Goal: Find specific fact: Find specific fact

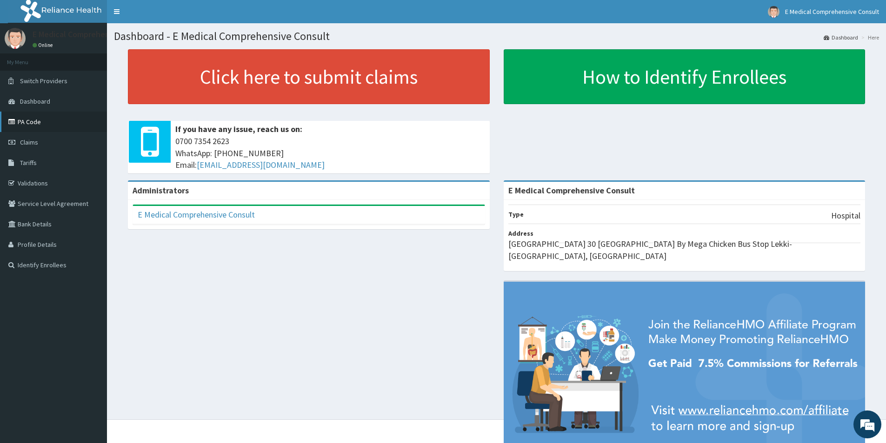
click at [27, 127] on link "PA Code" at bounding box center [53, 122] width 107 height 20
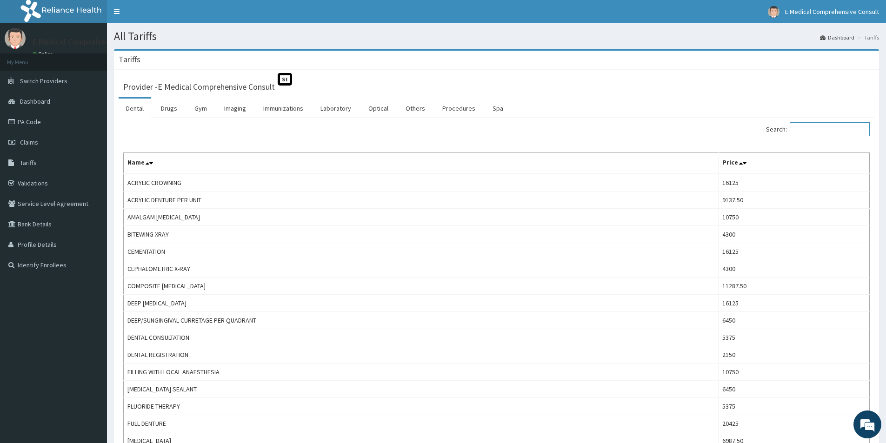
click at [836, 128] on input "Search:" at bounding box center [830, 129] width 80 height 14
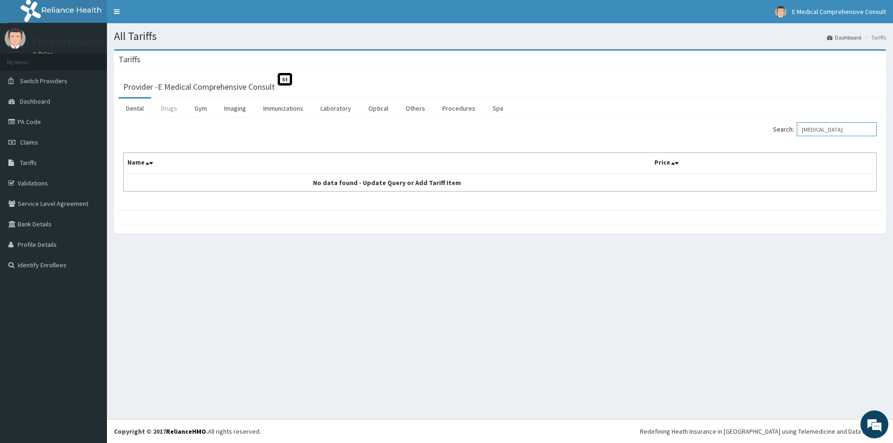
type input "BROMAZEPAM"
click at [162, 104] on link "Drugs" at bounding box center [169, 109] width 31 height 20
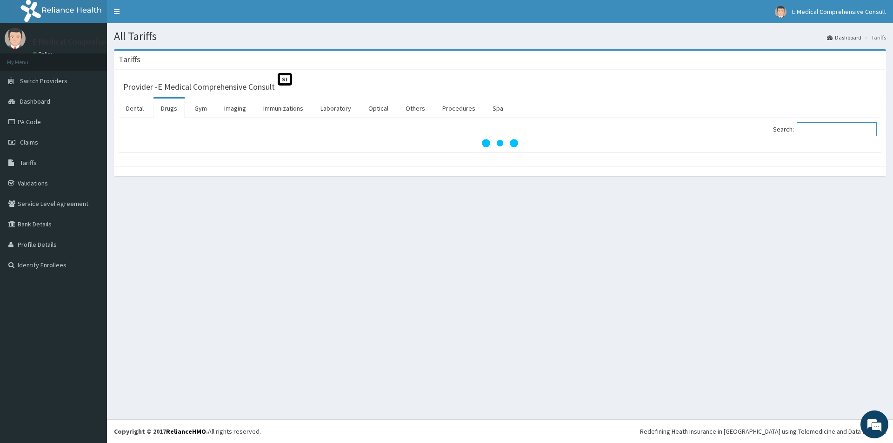
click at [821, 127] on input "Search:" at bounding box center [837, 129] width 80 height 14
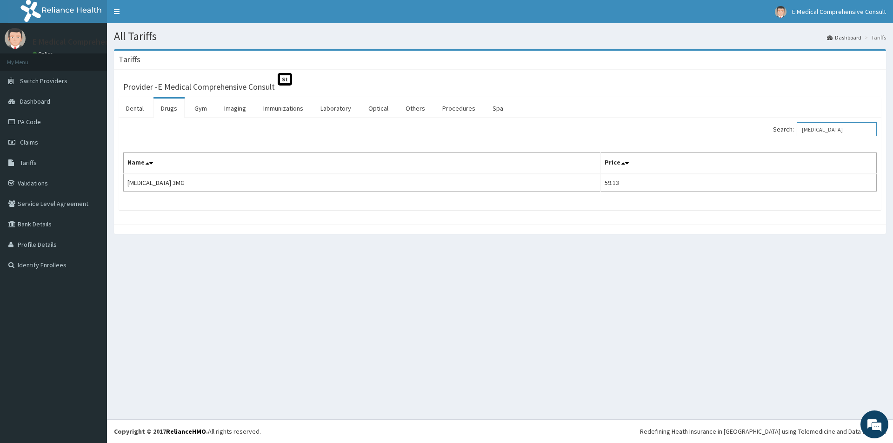
type input "BROMAZEPAM"
click at [15, 123] on icon at bounding box center [12, 122] width 9 height 7
